Goal: Information Seeking & Learning: Learn about a topic

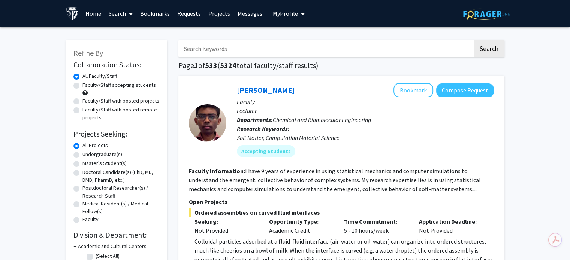
click at [73, 6] on link at bounding box center [74, 13] width 16 height 26
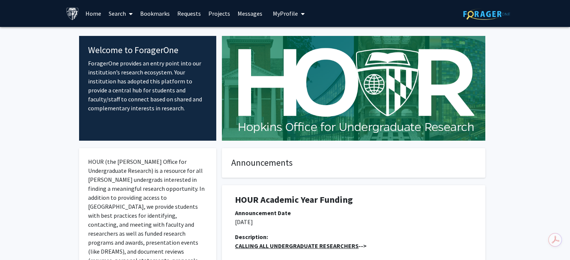
click at [93, 12] on link "Home" at bounding box center [93, 13] width 23 height 26
click at [93, 15] on link "Home" at bounding box center [93, 13] width 23 height 26
click at [119, 13] on link "Search" at bounding box center [120, 13] width 31 height 26
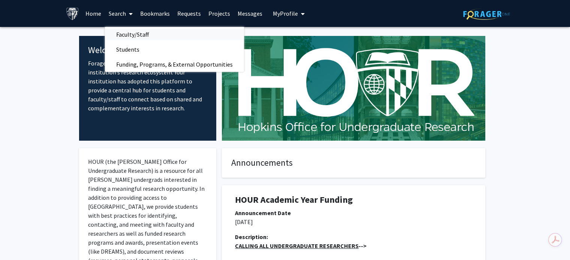
click at [125, 35] on span "Faculty/Staff" at bounding box center [132, 34] width 55 height 15
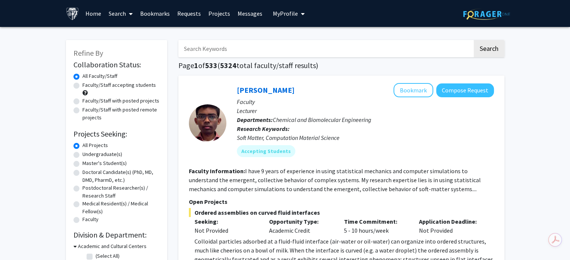
click at [80, 111] on div "Faculty/Staff with posted remote projects" at bounding box center [116, 114] width 86 height 16
click at [82, 102] on label "Faculty/Staff with posted projects" at bounding box center [120, 101] width 77 height 8
click at [82, 102] on input "Faculty/Staff with posted projects" at bounding box center [84, 99] width 5 height 5
radio input "true"
click at [82, 111] on label "Faculty/Staff with posted remote projects" at bounding box center [120, 114] width 77 height 16
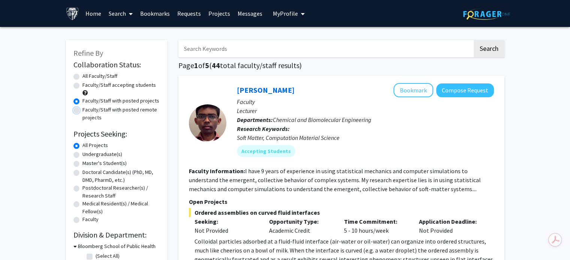
click at [82, 111] on input "Faculty/Staff with posted remote projects" at bounding box center [84, 108] width 5 height 5
radio input "true"
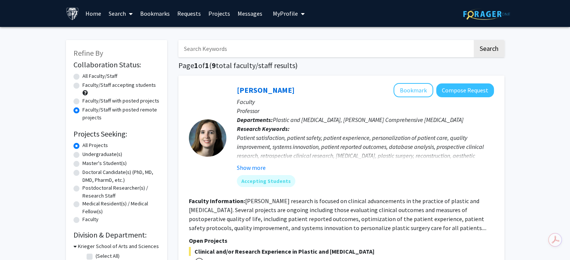
click at [82, 76] on label "All Faculty/Staff" at bounding box center [99, 76] width 35 height 8
click at [82, 76] on input "All Faculty/Staff" at bounding box center [84, 74] width 5 height 5
radio input "true"
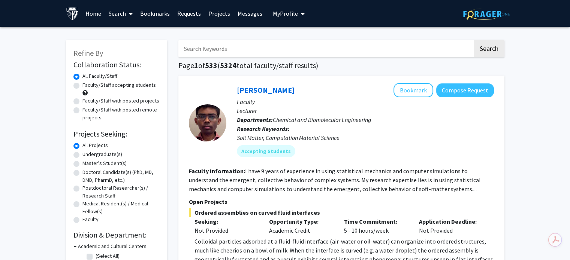
click at [82, 191] on label "Postdoctoral Researcher(s) / Research Staff" at bounding box center [120, 192] width 77 height 16
click at [82, 189] on input "Postdoctoral Researcher(s) / Research Staff" at bounding box center [84, 186] width 5 height 5
radio input "true"
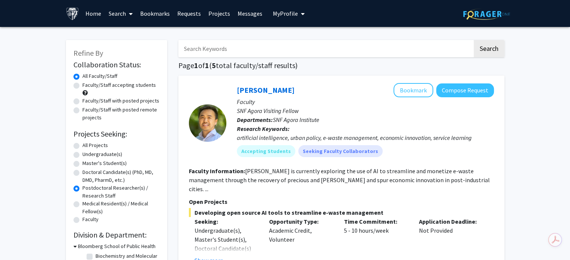
click at [82, 172] on label "Doctoral Candidate(s) (PhD, MD, DMD, PharmD, etc.)" at bounding box center [120, 177] width 77 height 16
click at [82, 172] on input "Doctoral Candidate(s) (PhD, MD, DMD, PharmD, etc.)" at bounding box center [84, 171] width 5 height 5
radio input "true"
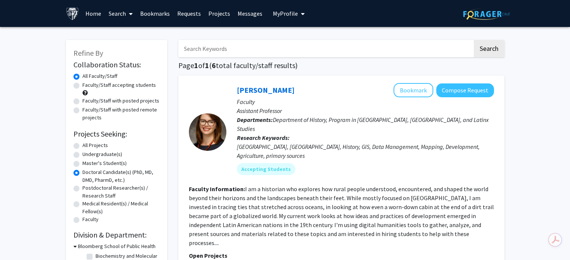
click at [76, 184] on div "Doctoral Candidate(s) (PhD, MD, DMD, PharmD, etc.)" at bounding box center [116, 177] width 86 height 16
click at [82, 188] on label "Postdoctoral Researcher(s) / Research Staff" at bounding box center [120, 192] width 77 height 16
click at [82, 188] on input "Postdoctoral Researcher(s) / Research Staff" at bounding box center [84, 186] width 5 height 5
radio input "true"
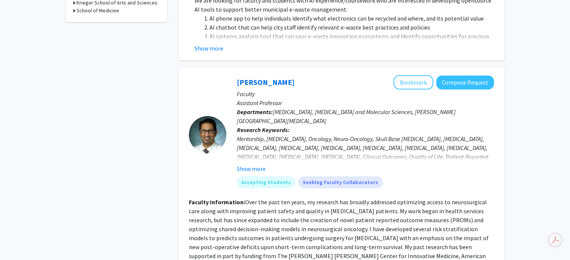
scroll to position [272, 0]
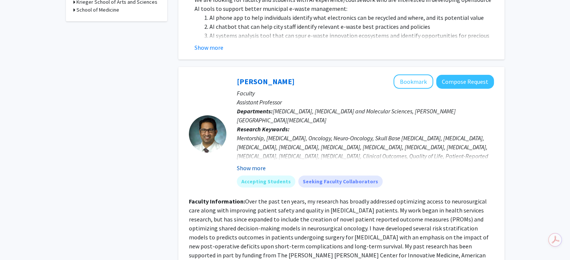
click at [246, 164] on button "Show more" at bounding box center [251, 168] width 29 height 9
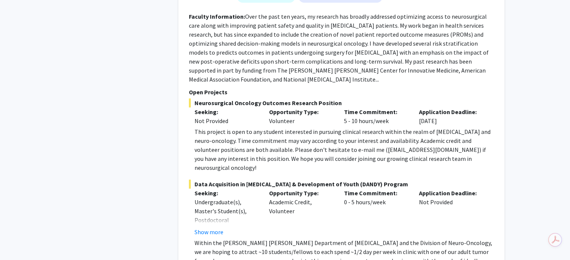
scroll to position [483, 0]
